Goal: Transaction & Acquisition: Purchase product/service

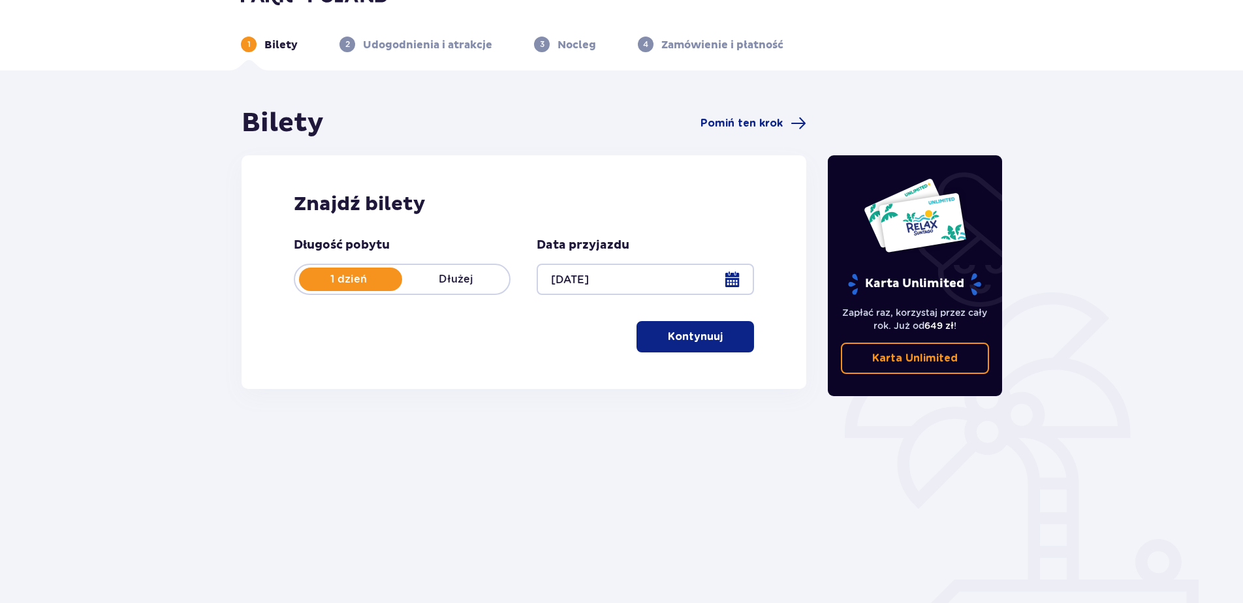
scroll to position [62, 0]
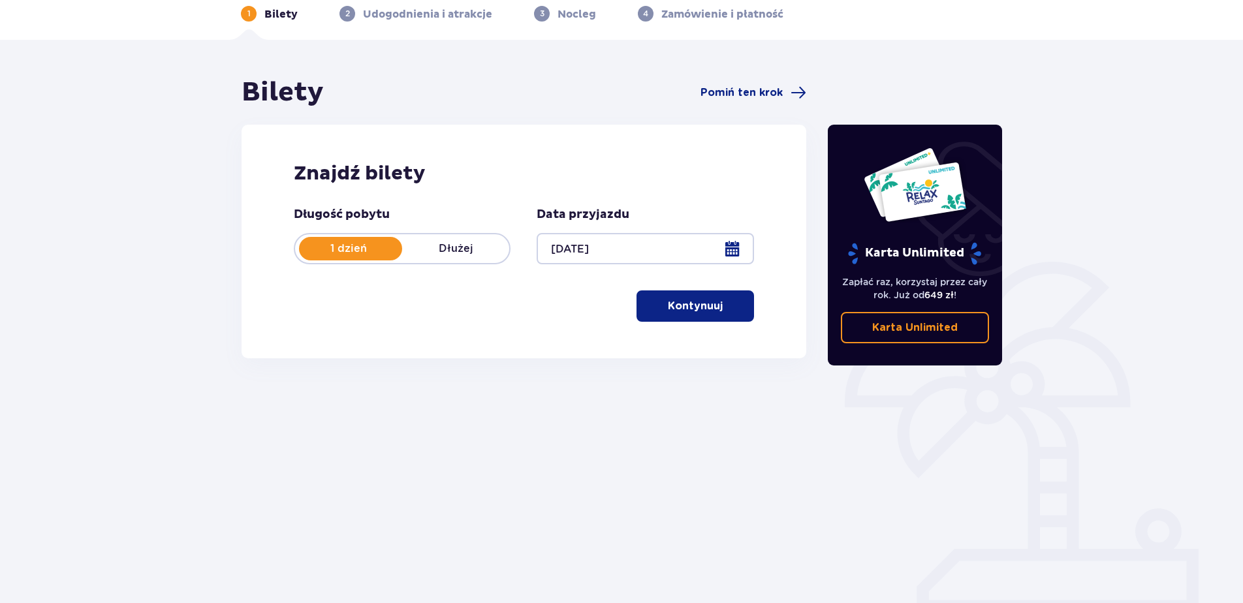
click at [712, 308] on button "Kontynuuj" at bounding box center [695, 305] width 118 height 31
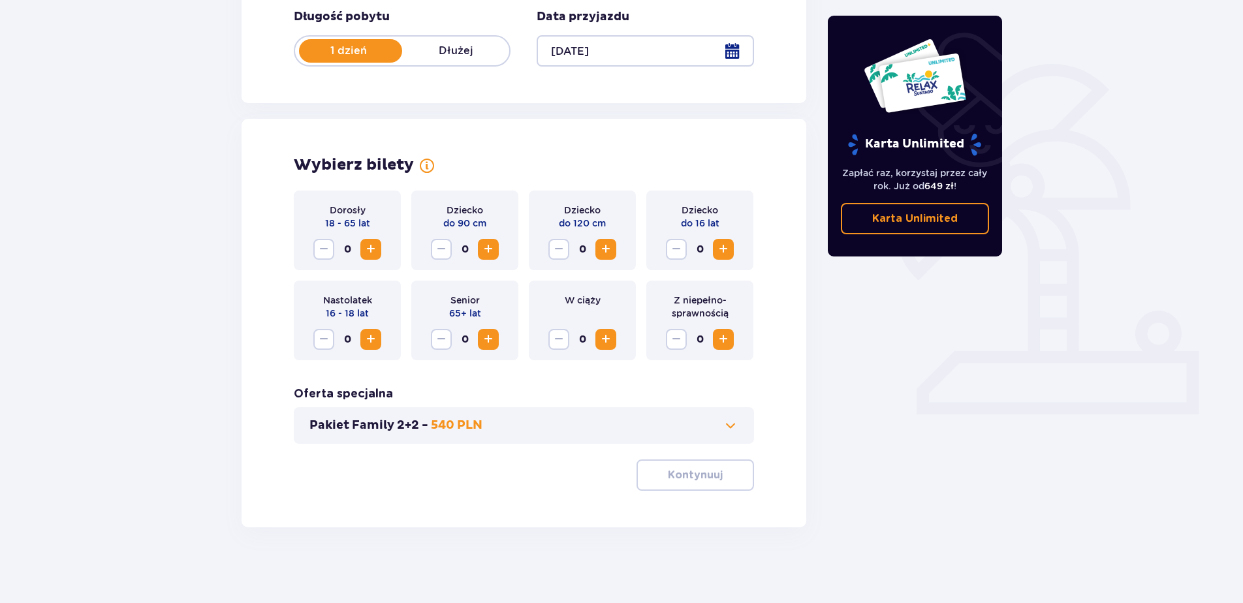
scroll to position [262, 0]
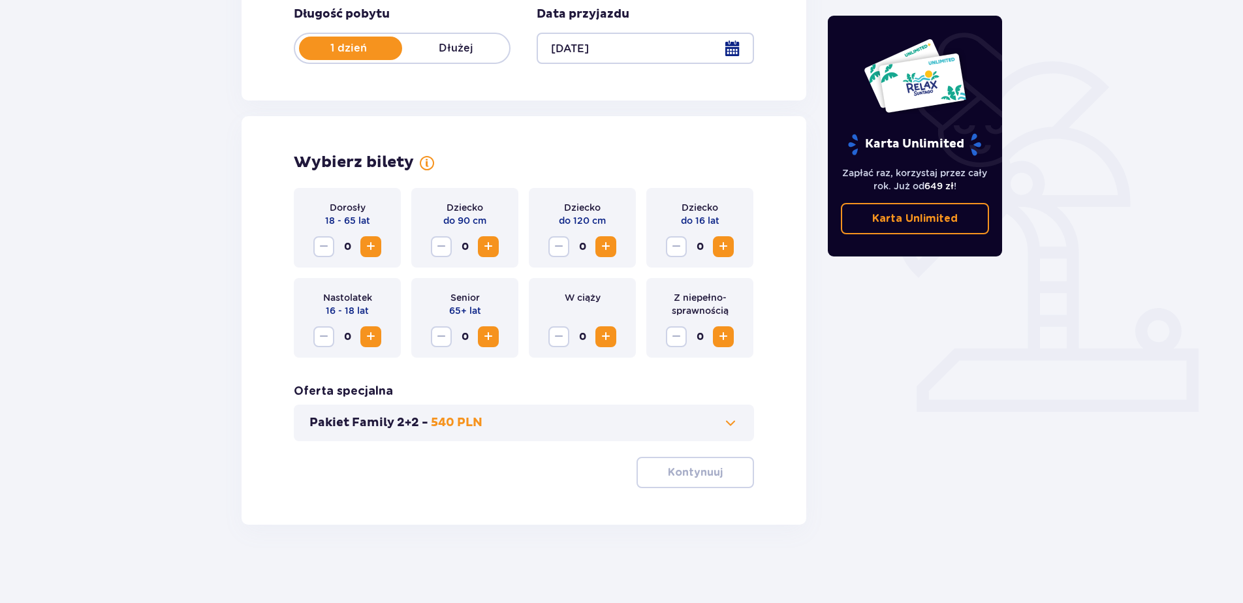
click at [368, 242] on span "Increase" at bounding box center [371, 247] width 16 height 16
click at [610, 247] on span "Increase" at bounding box center [606, 247] width 16 height 16
click at [728, 246] on span "Increase" at bounding box center [723, 247] width 16 height 16
click at [692, 473] on p "Kontynuuj" at bounding box center [695, 472] width 55 height 14
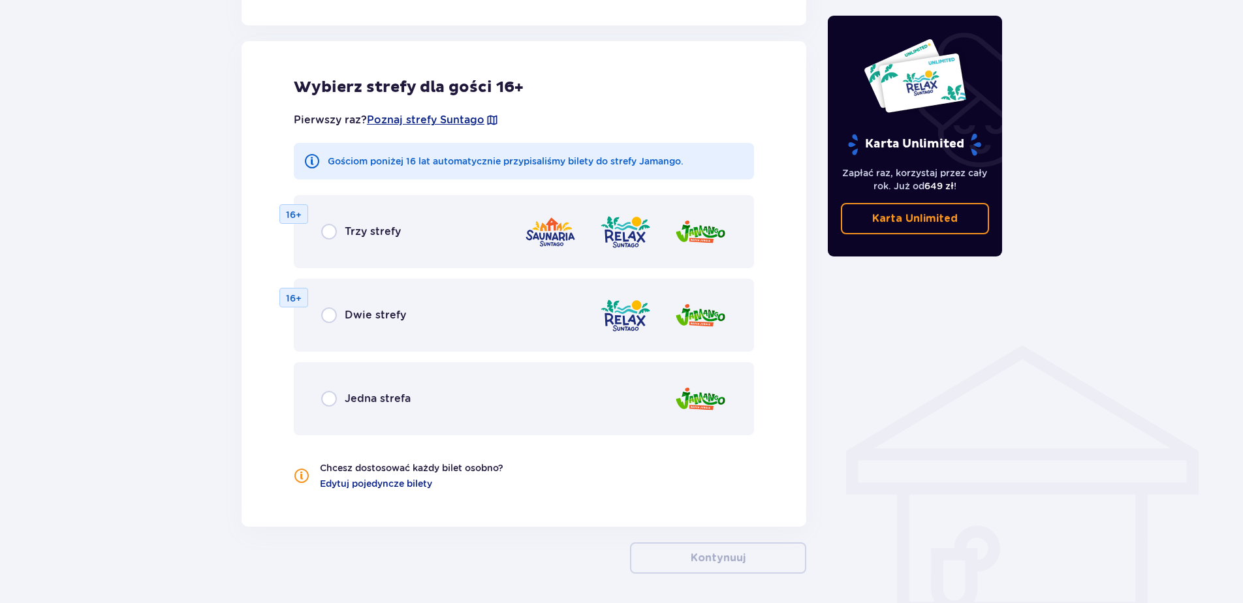
scroll to position [725, 0]
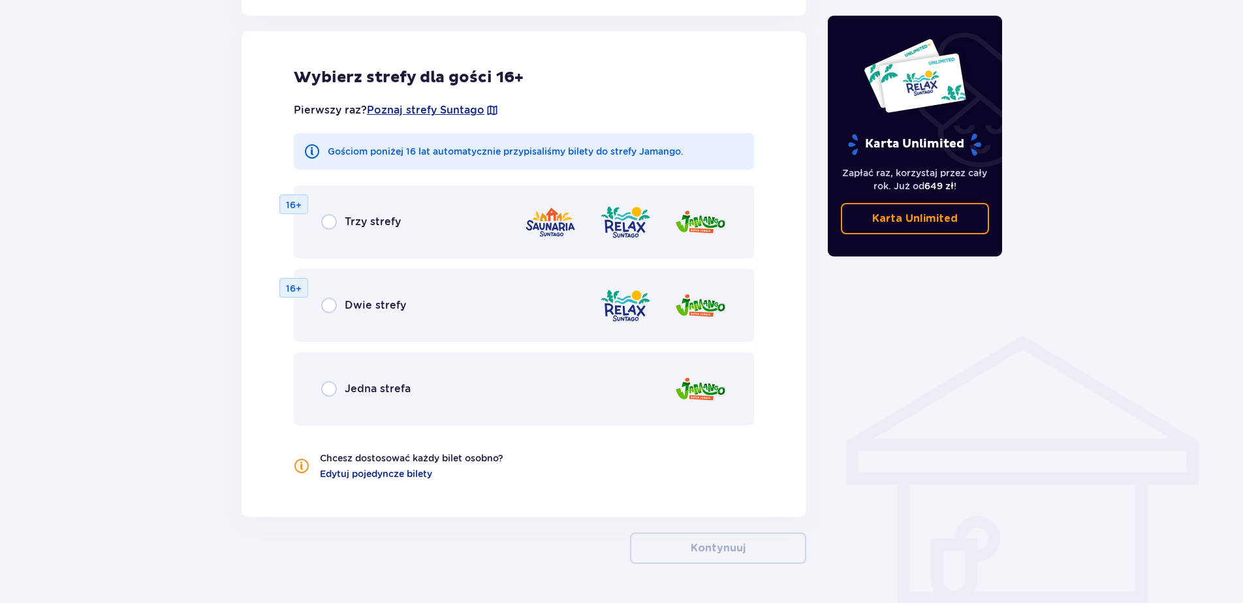
click at [366, 383] on p "Jedna strefa" at bounding box center [378, 389] width 66 height 14
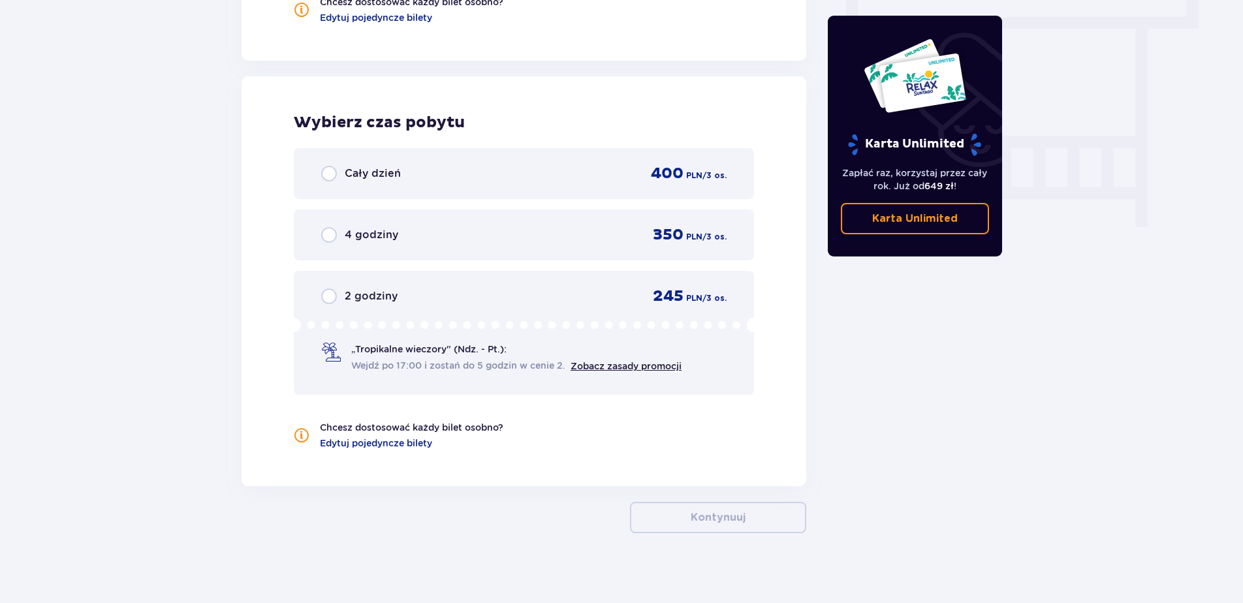
scroll to position [1189, 0]
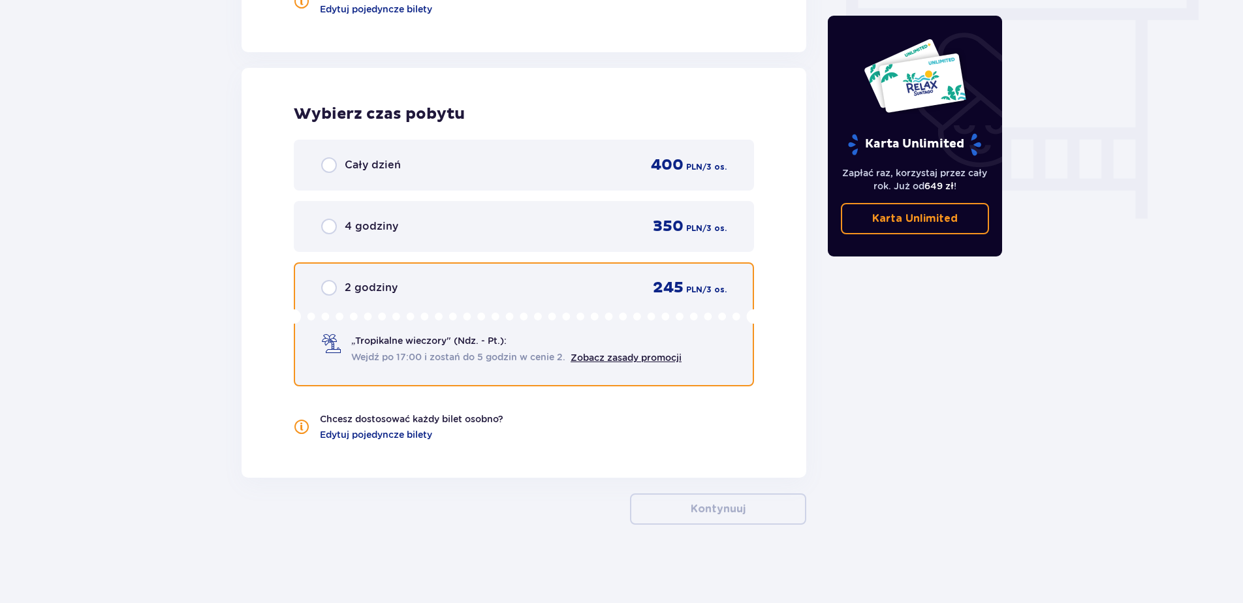
click at [325, 289] on input "radio" at bounding box center [329, 288] width 16 height 16
radio input "true"
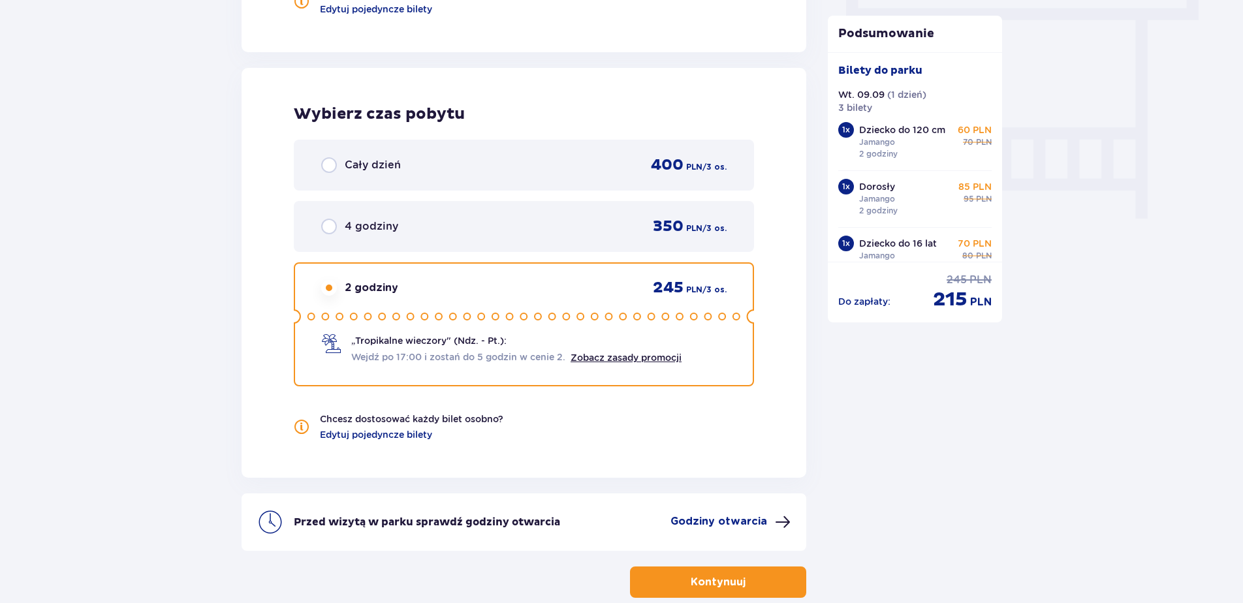
click at [431, 349] on div "„Tropikalne wieczory" (Ndz. - Pt.): Wejdź po 17:00 i zostań do 5 godzin w cenie…" at bounding box center [516, 349] width 330 height 30
click at [401, 349] on div "„Tropikalne wieczory" (Ndz. - Pt.): Wejdź po 17:00 i zostań do 5 godzin w cenie…" at bounding box center [516, 349] width 330 height 30
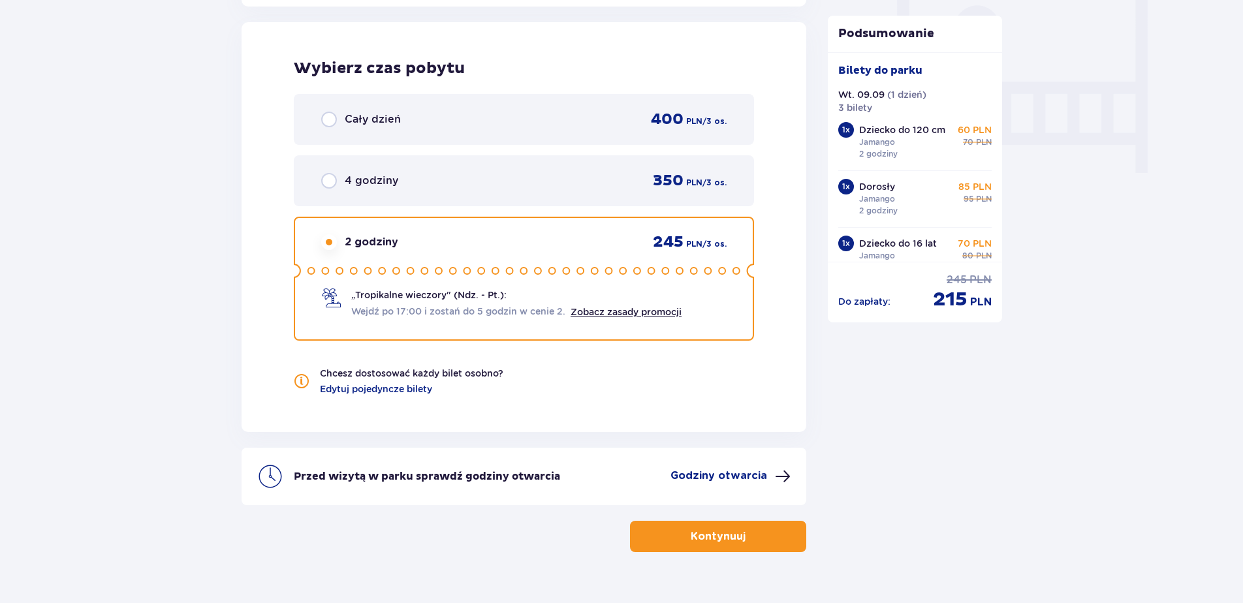
scroll to position [1263, 0]
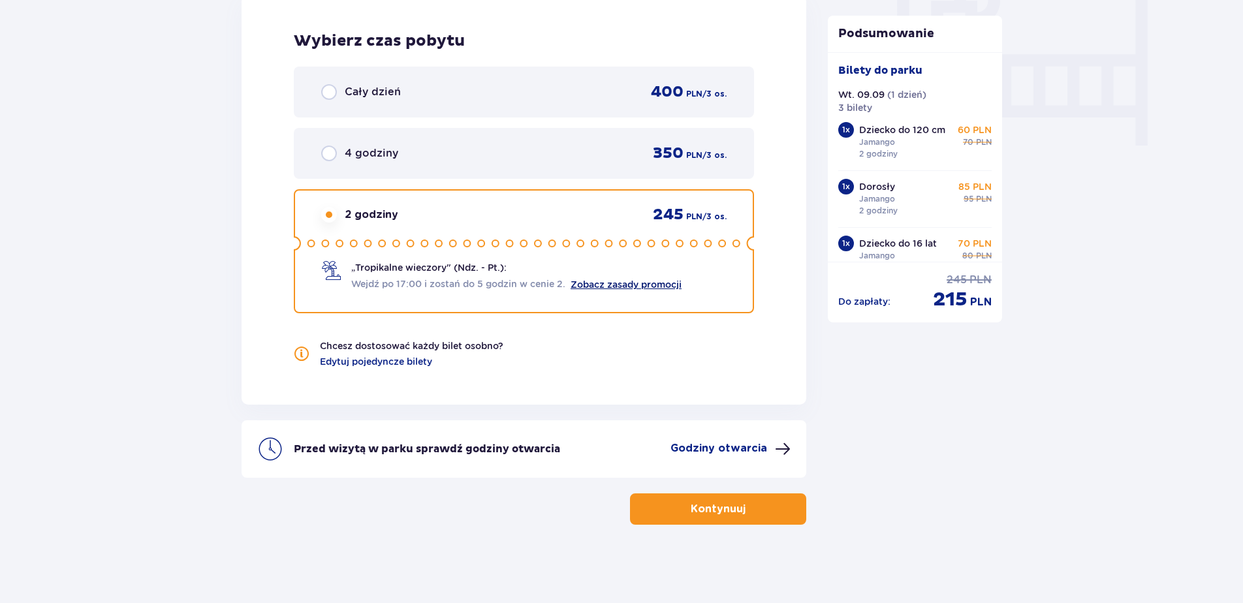
click at [640, 281] on link "Zobacz zasady promocji" at bounding box center [626, 284] width 111 height 10
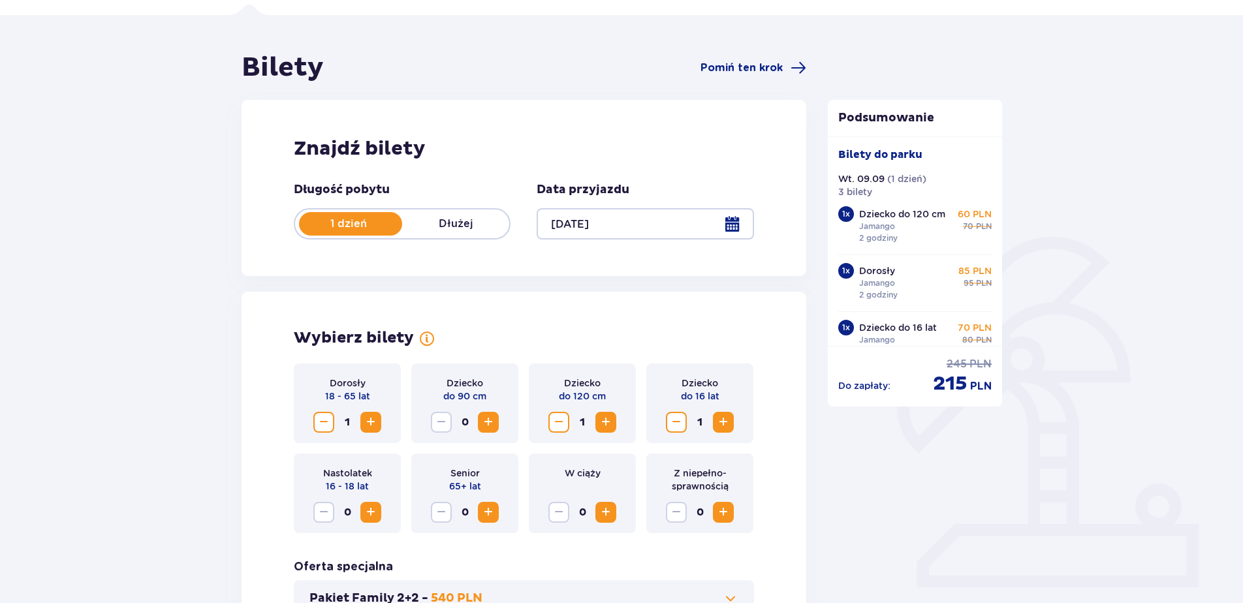
scroll to position [0, 0]
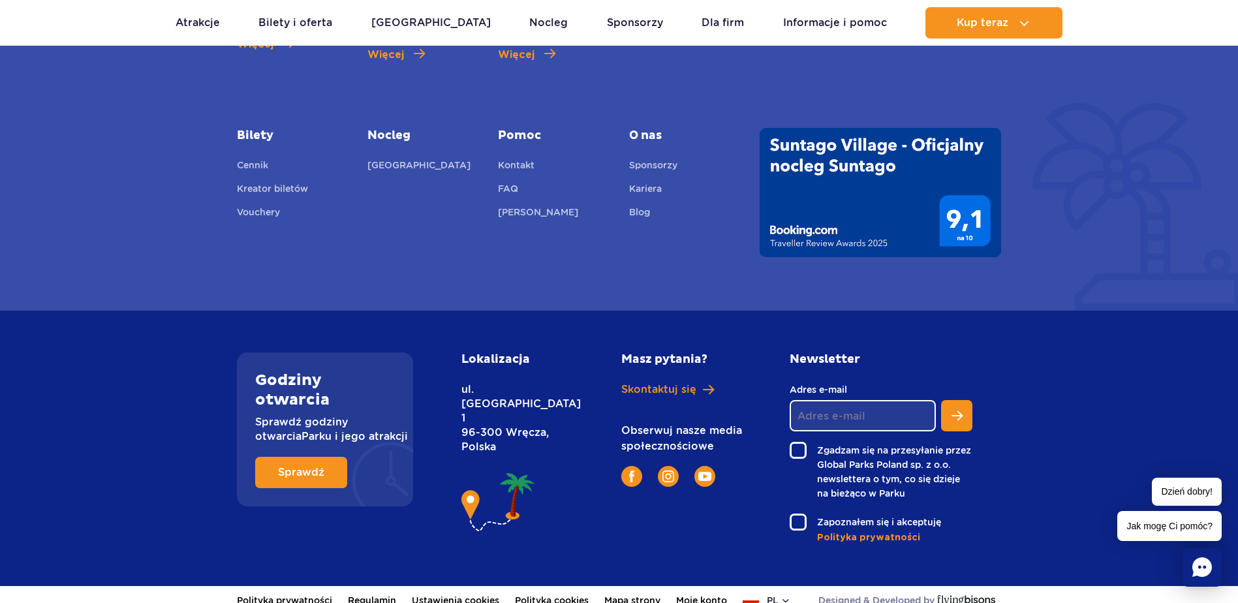
scroll to position [2056, 0]
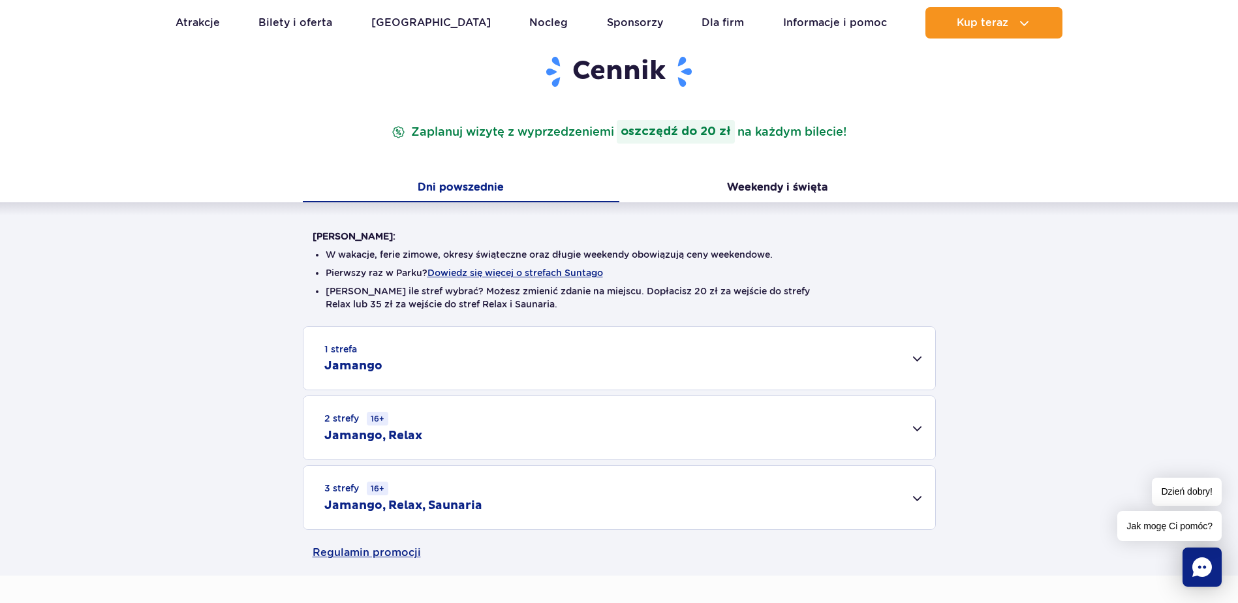
scroll to position [196, 0]
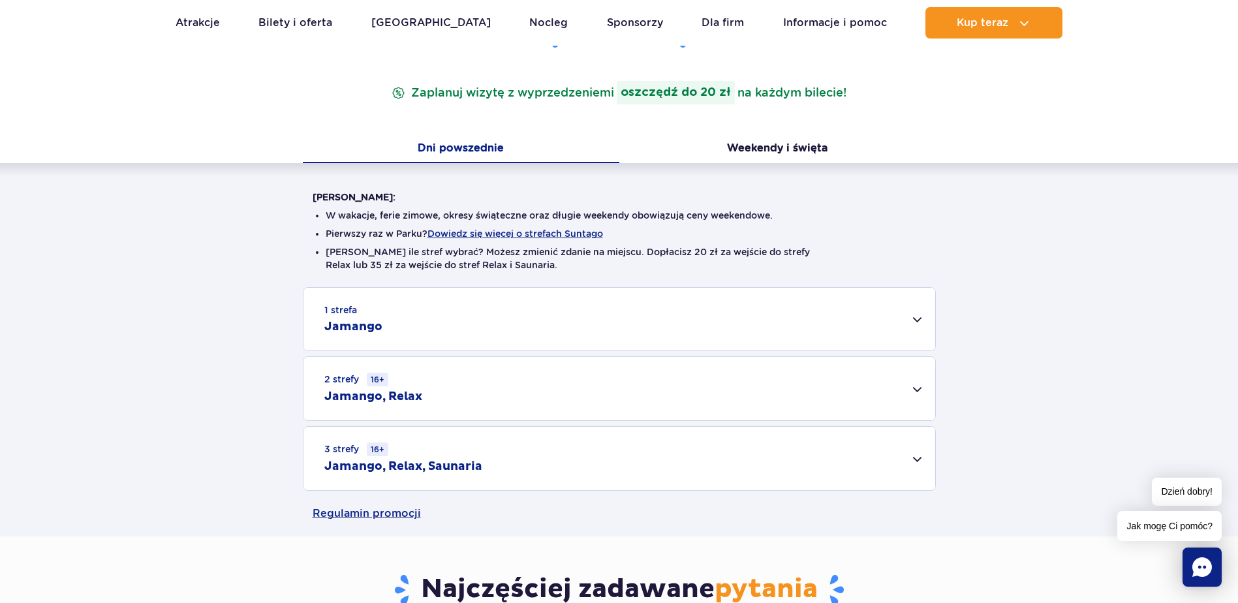
click at [920, 319] on div "1 strefa Jamango" at bounding box center [620, 319] width 632 height 63
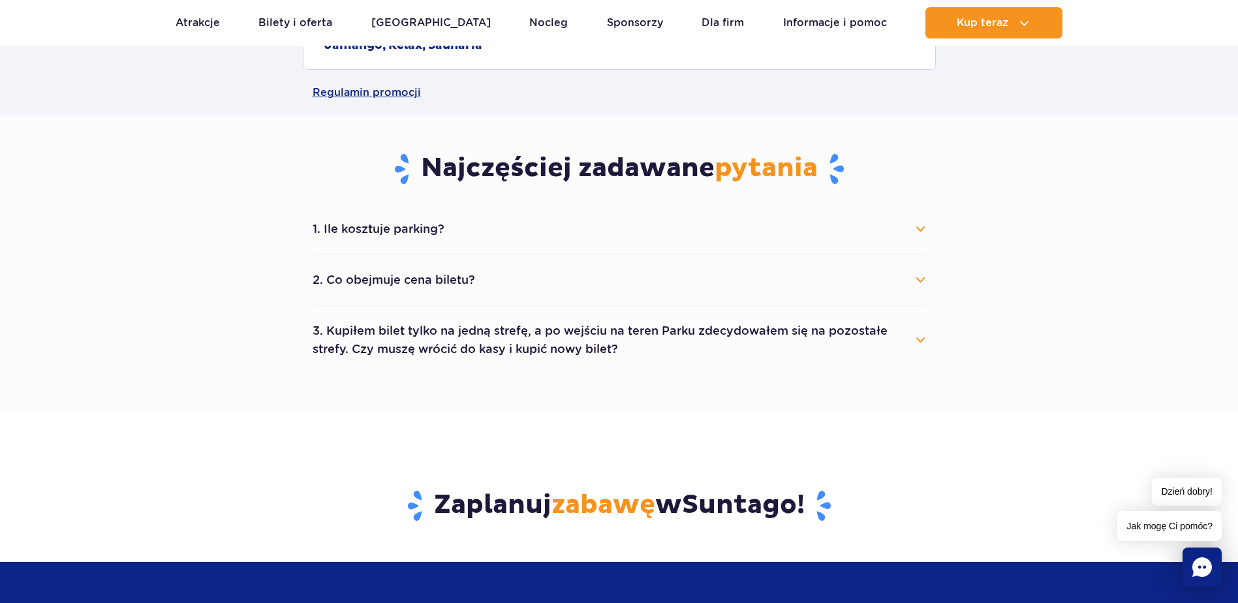
scroll to position [1110, 0]
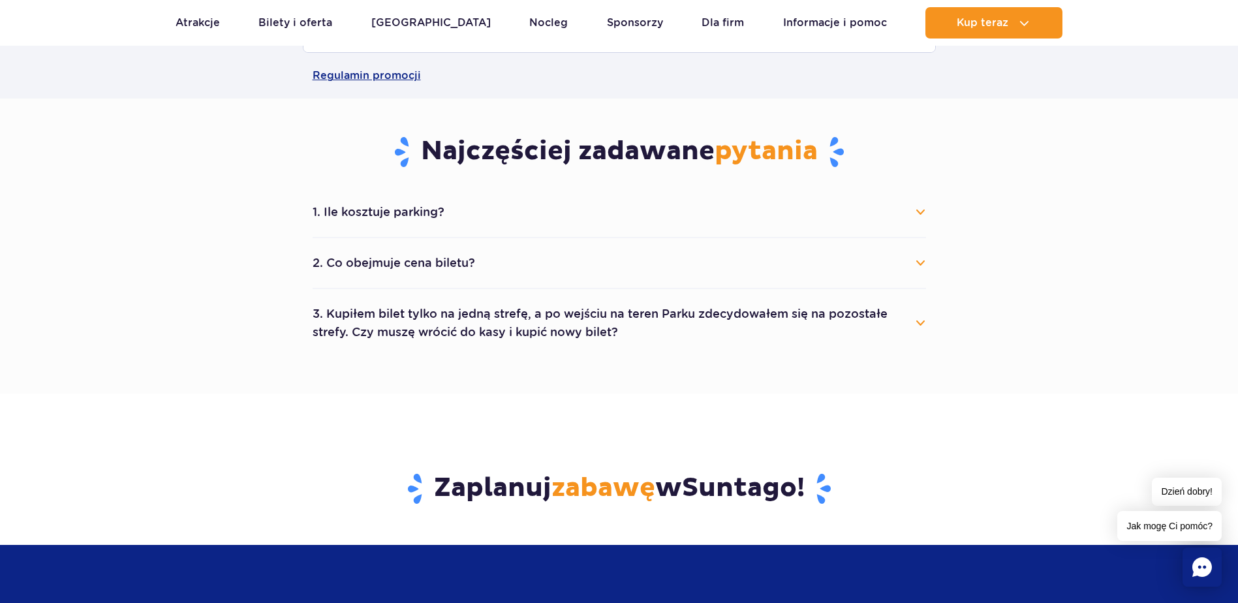
click at [921, 261] on button "2. Co obejmuje cena biletu?" at bounding box center [620, 263] width 614 height 29
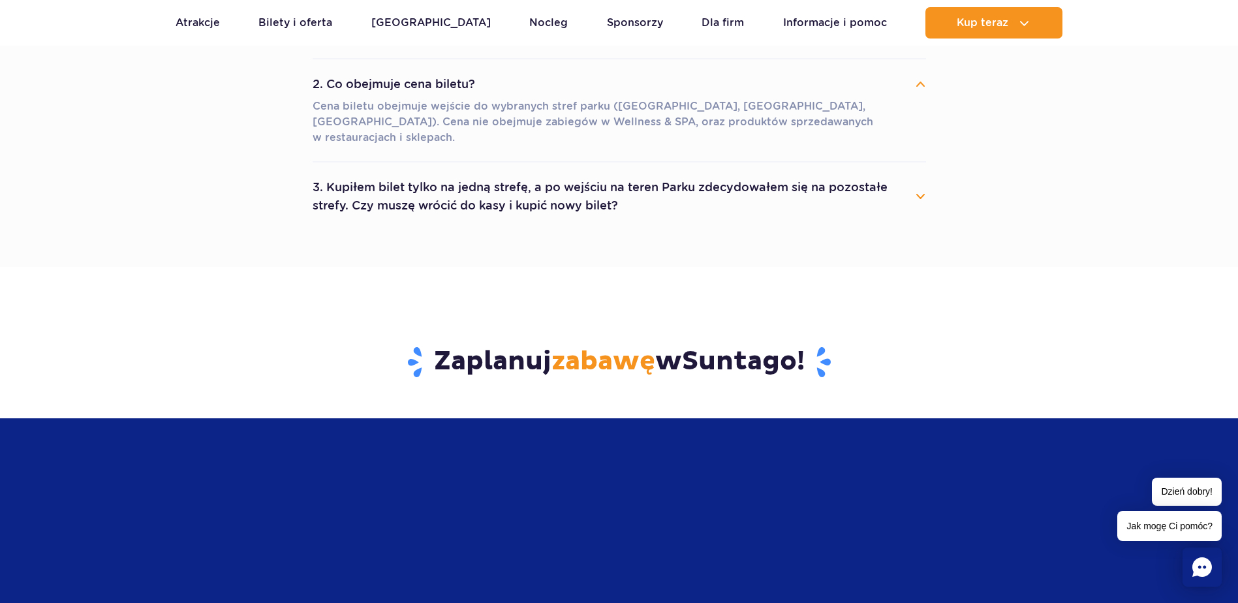
scroll to position [1306, 0]
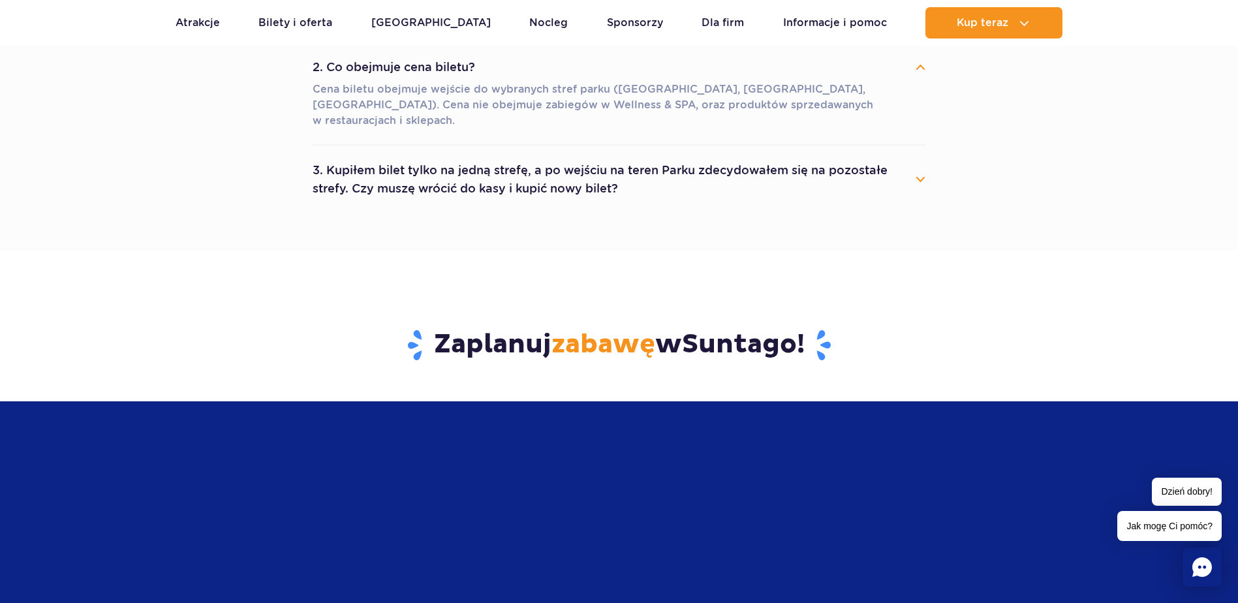
click at [1205, 566] on rect "Chat" at bounding box center [1202, 567] width 39 height 39
